Goal: Task Accomplishment & Management: Use online tool/utility

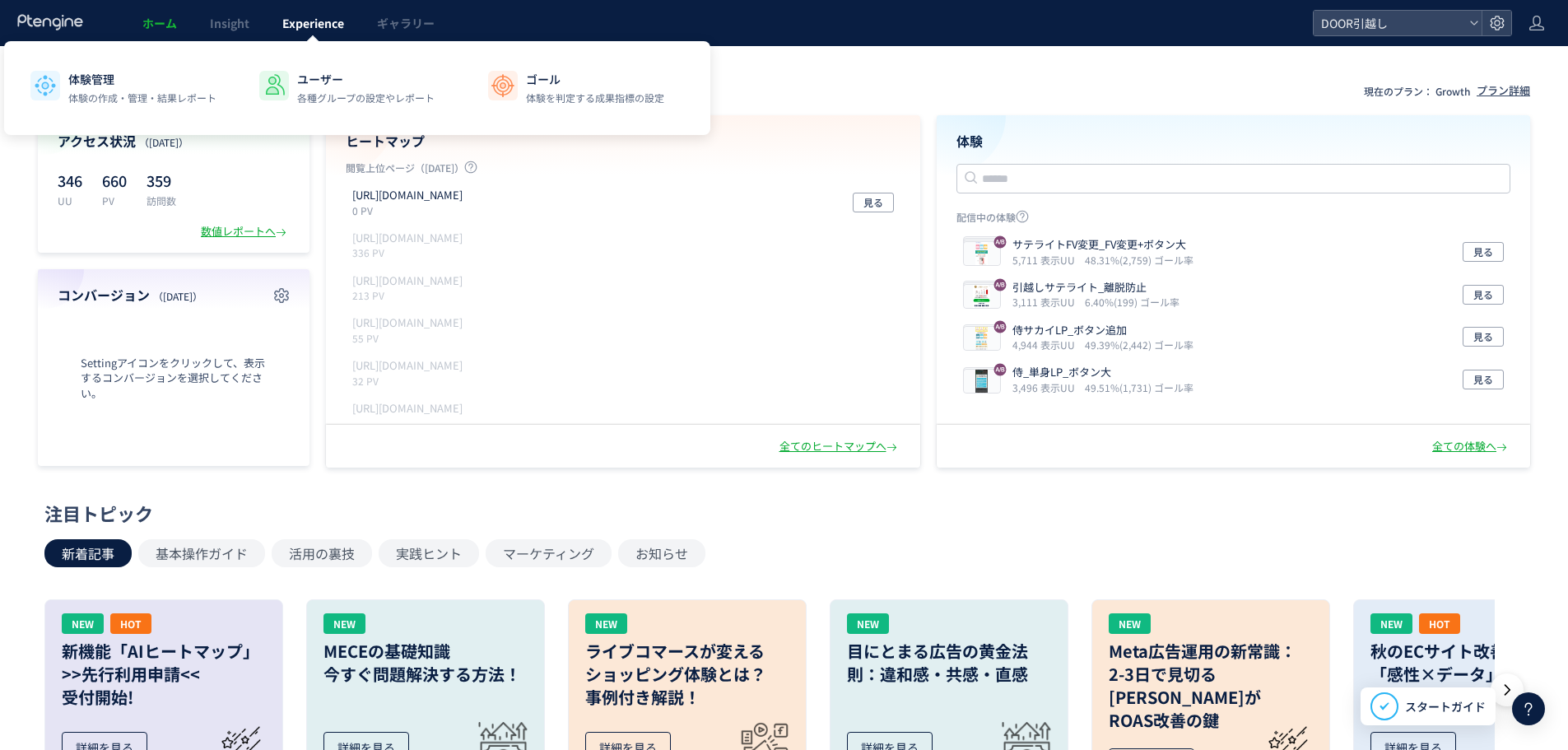
click at [315, 35] on link "Experience" at bounding box center [312, 23] width 94 height 46
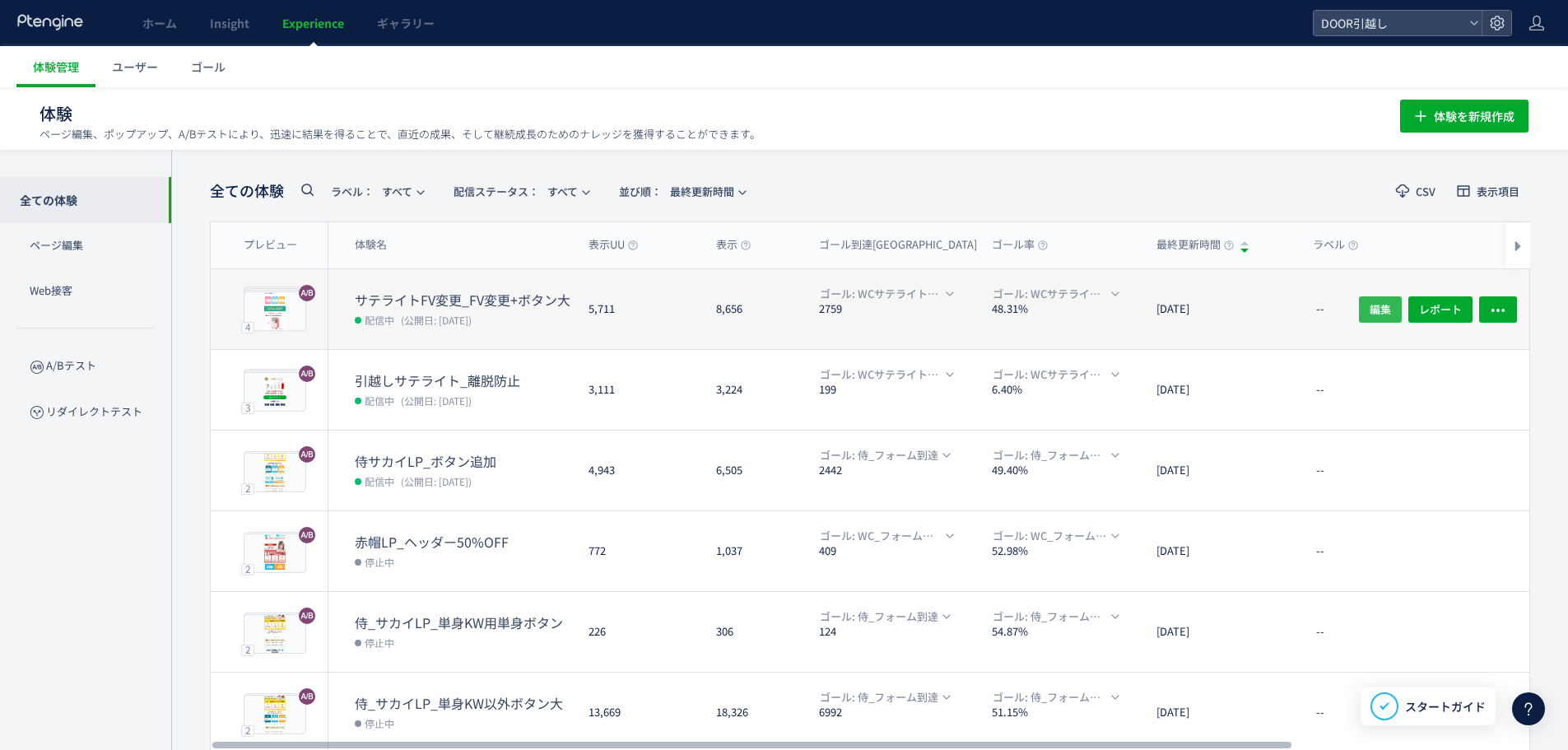
click at [1381, 306] on span "編集" at bounding box center [1380, 309] width 21 height 26
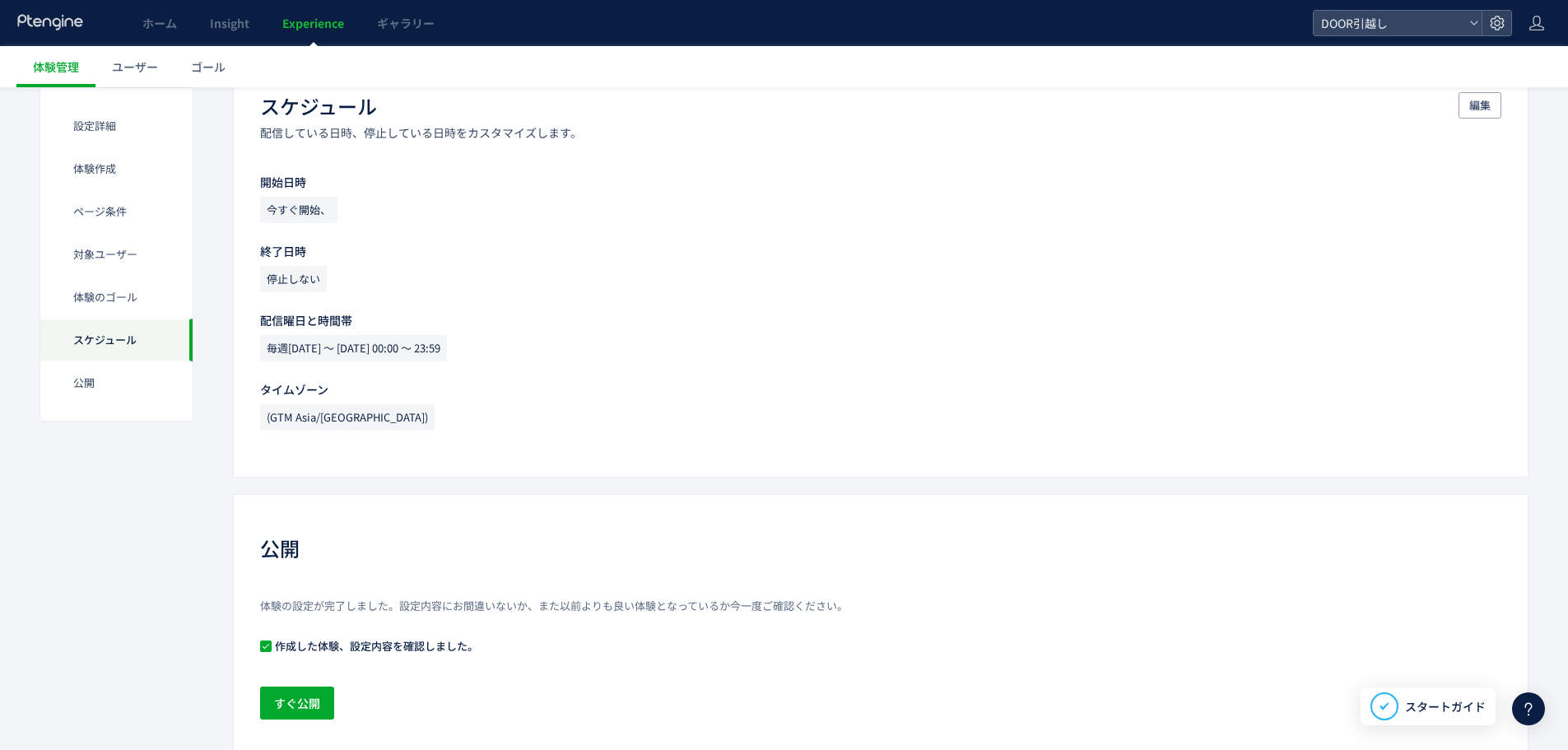
scroll to position [1530, 0]
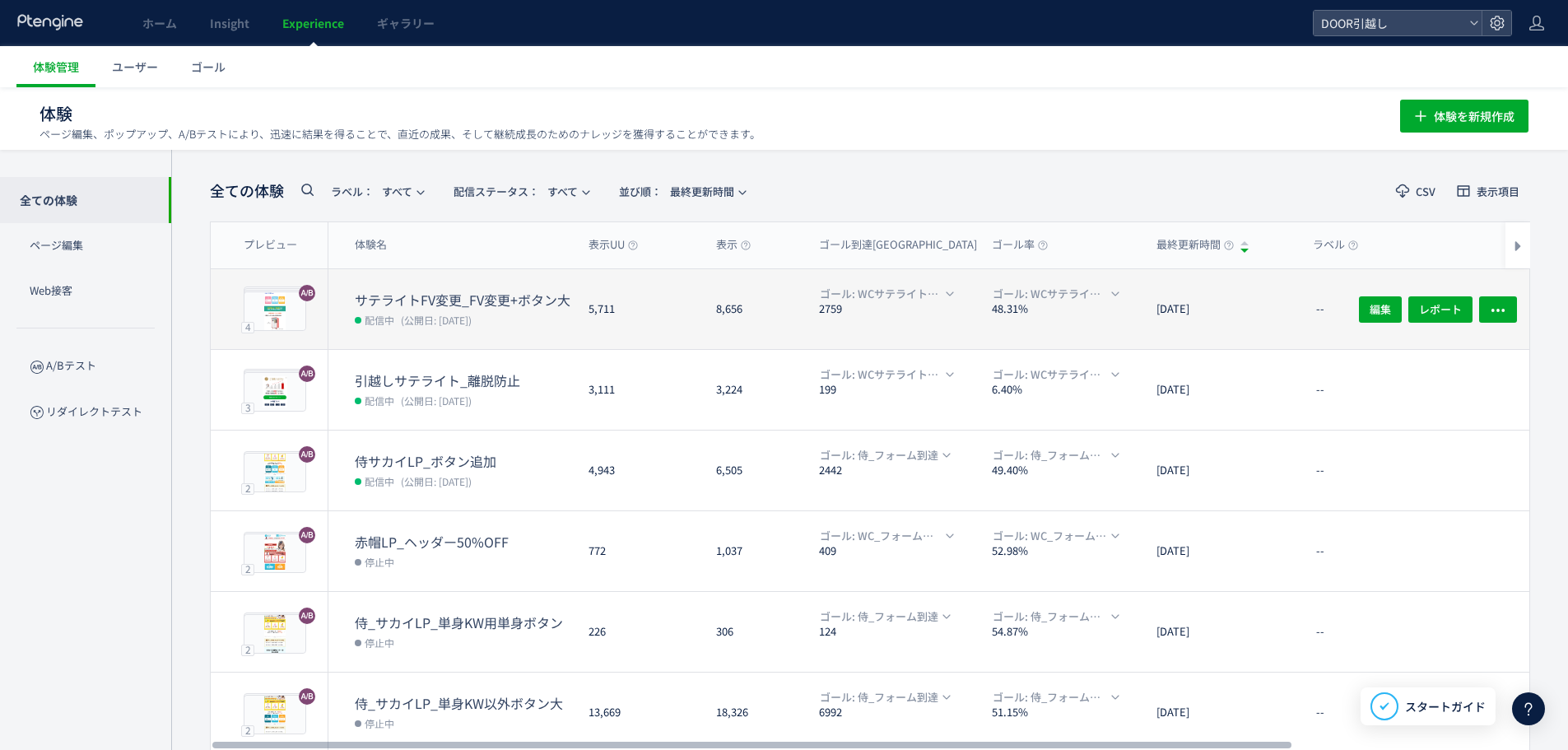
click at [561, 296] on dt "サテライトFV変更_FV変更+ボタン大" at bounding box center [465, 299] width 221 height 19
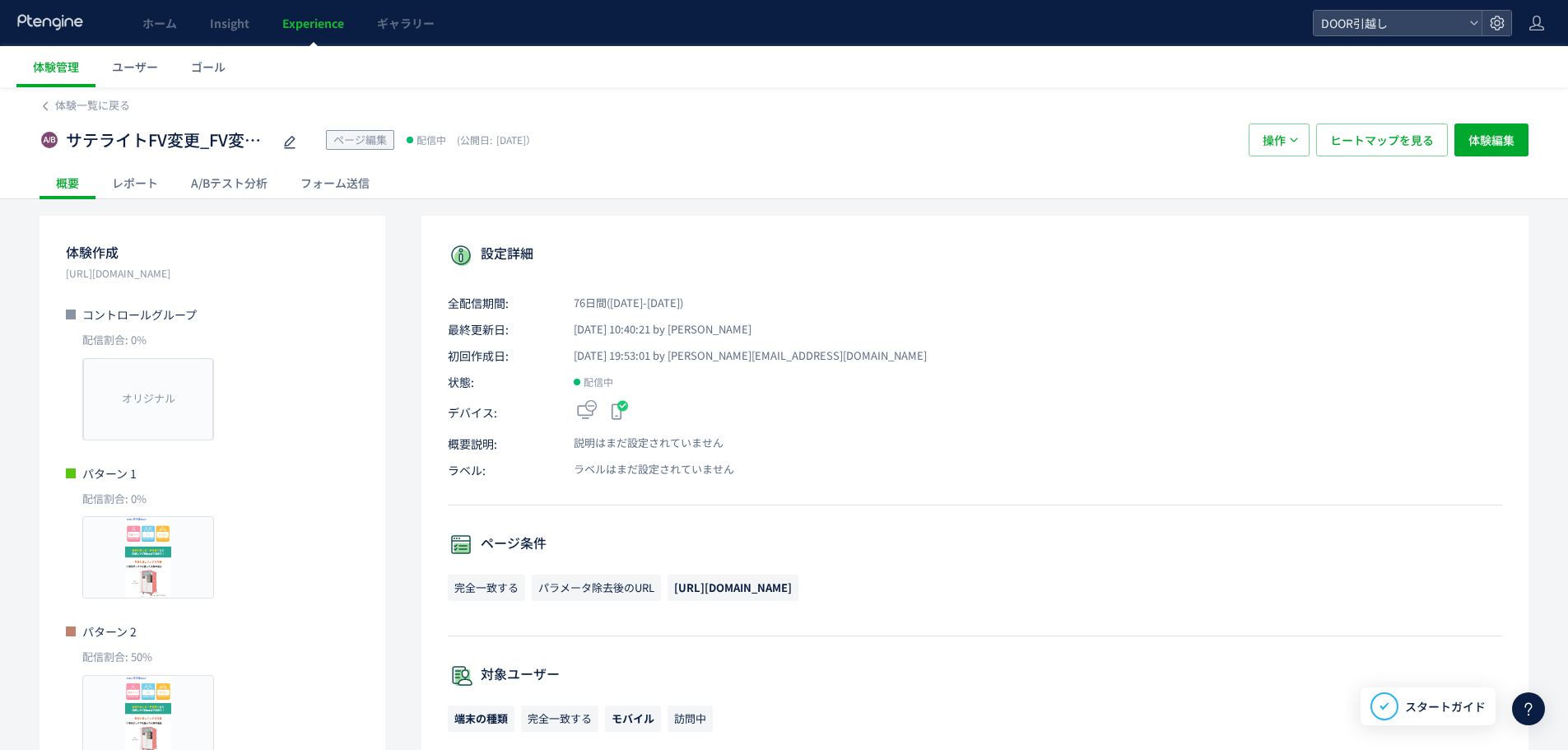
click at [236, 172] on div "A/Bテスト分析" at bounding box center [229, 182] width 109 height 33
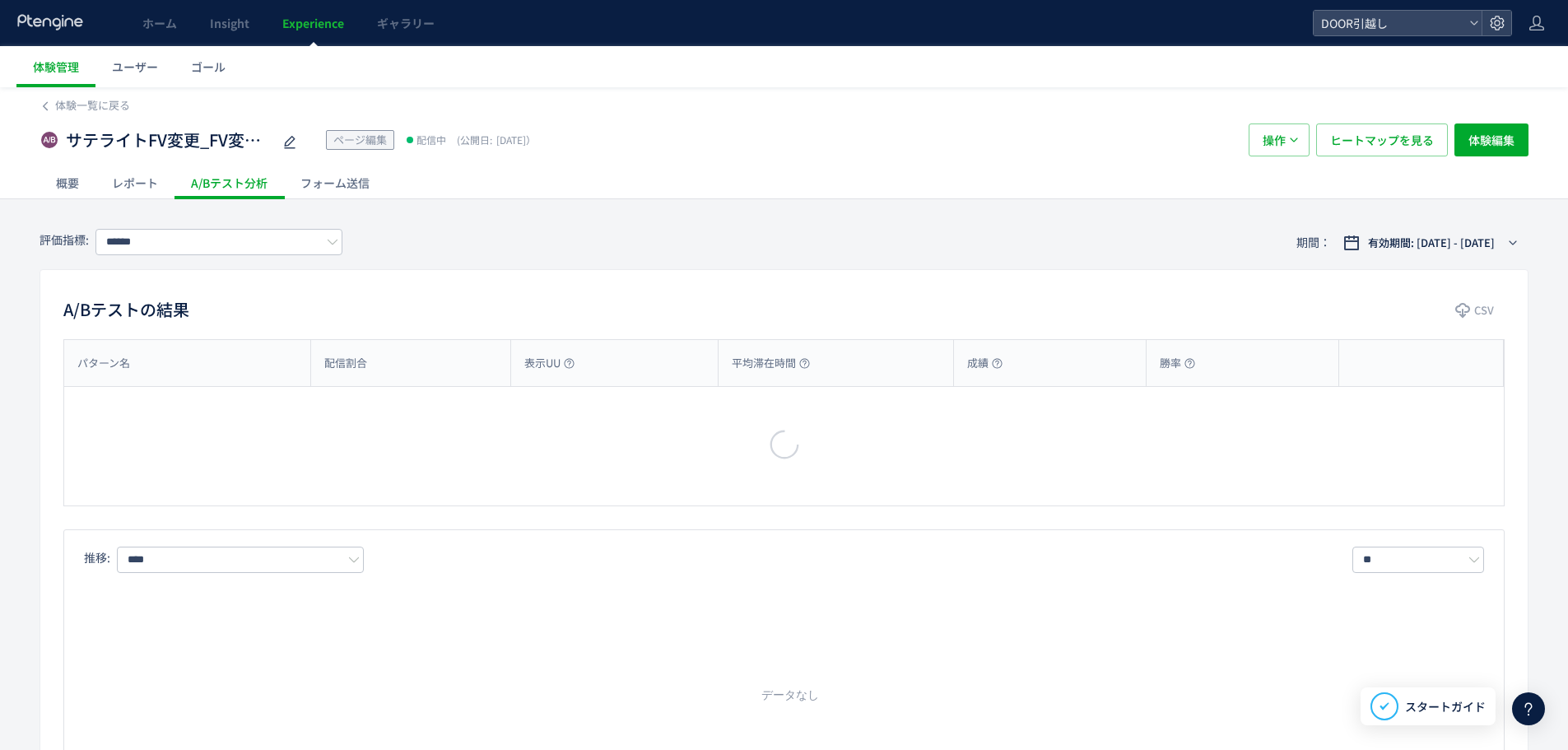
type input "**********"
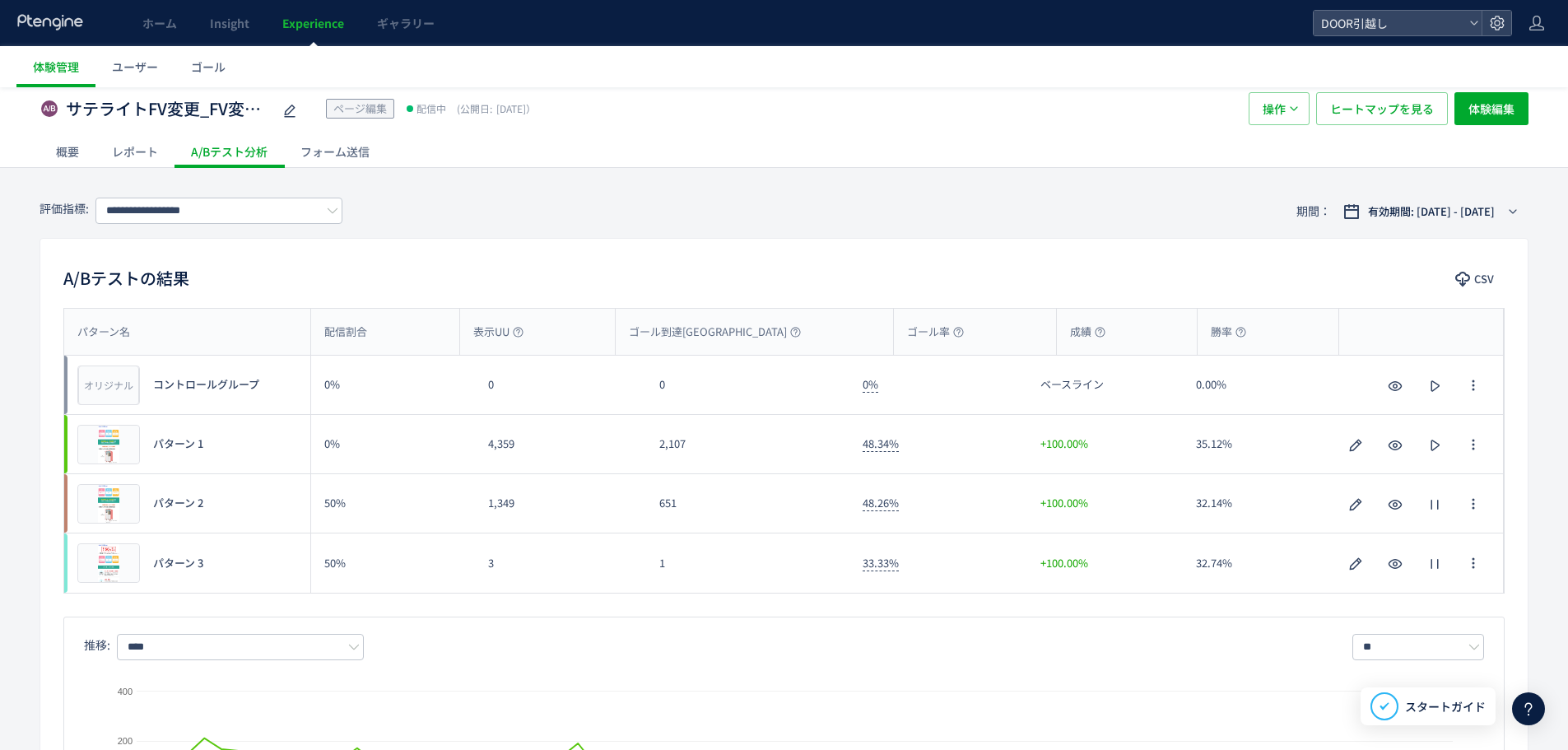
scroll to position [41, 0]
